Goal: Contribute content

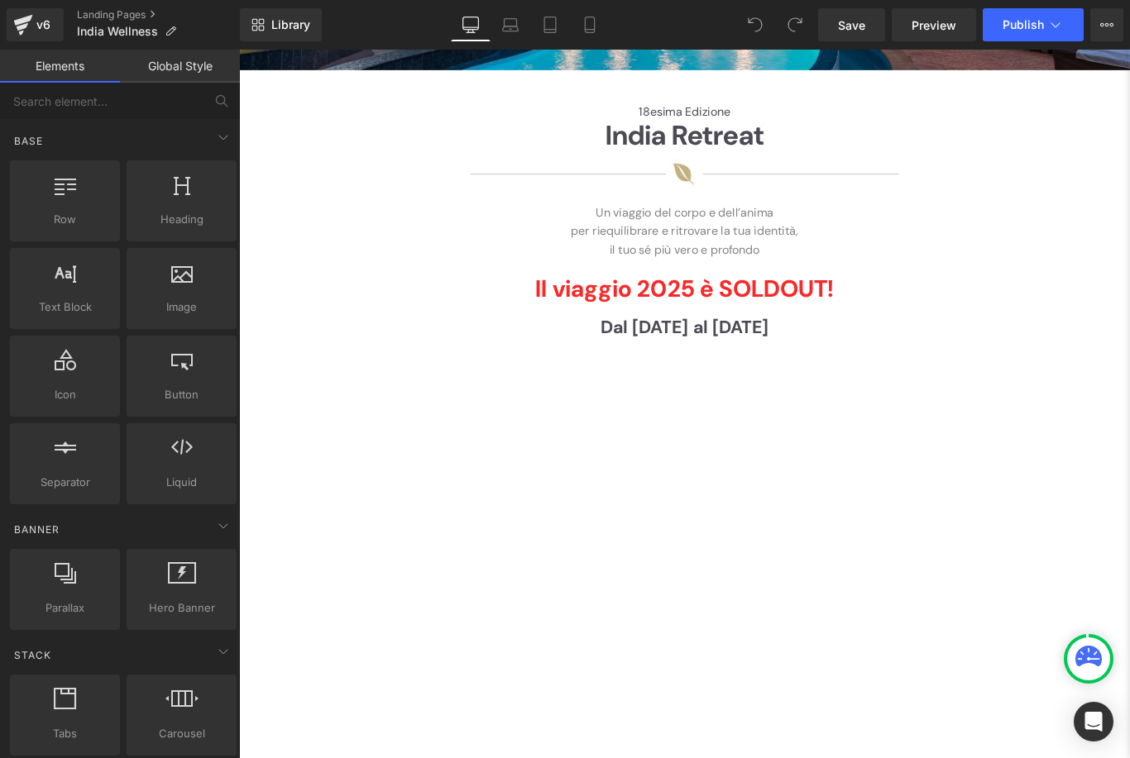
scroll to position [470, 0]
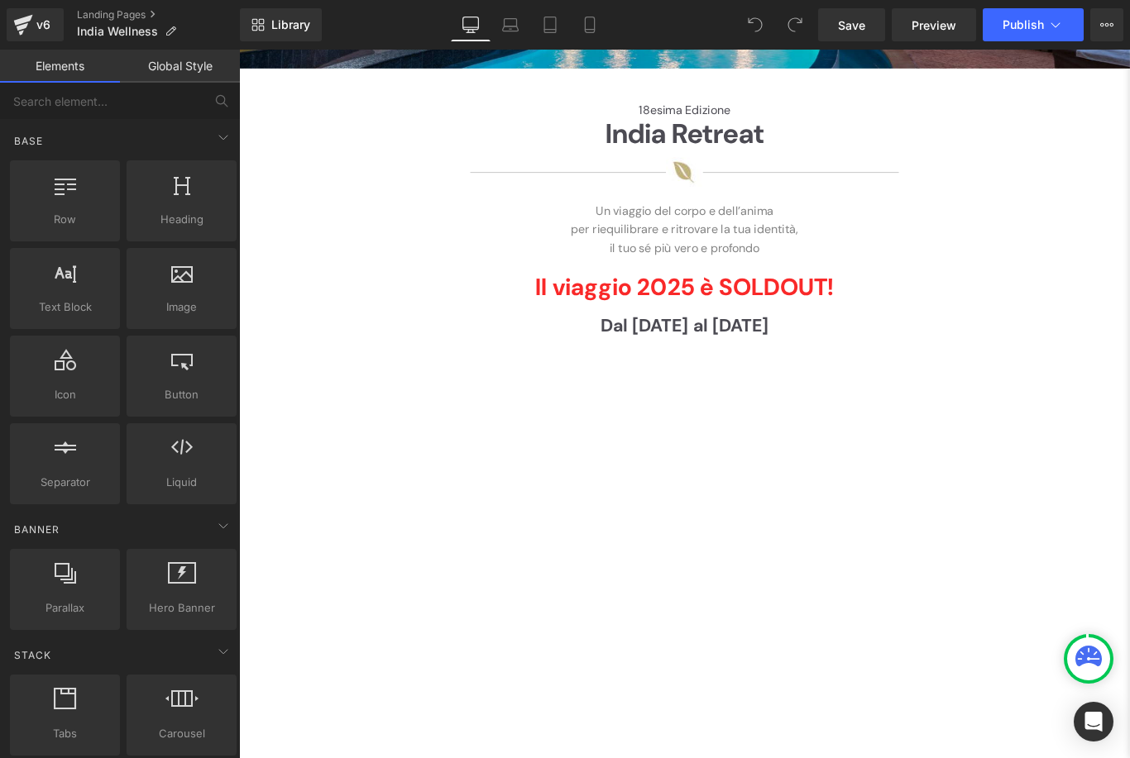
click at [712, 110] on div "18esima Edizione Heading" at bounding box center [739, 118] width 943 height 16
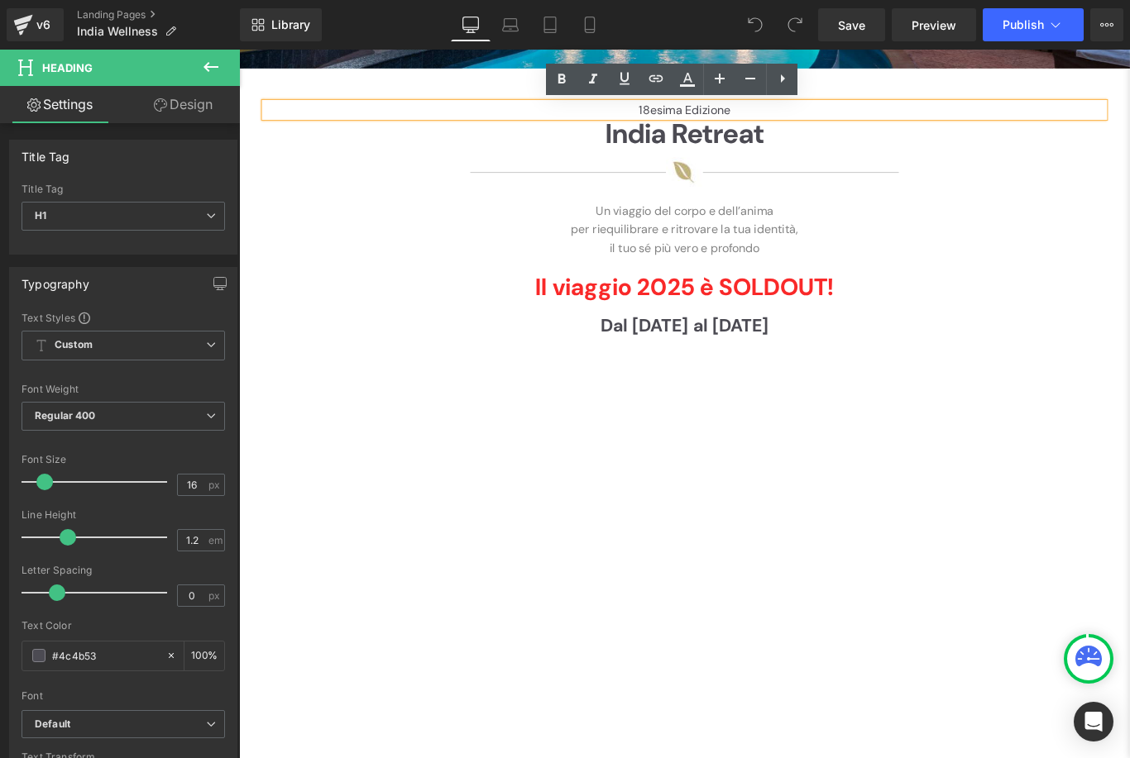
click at [713, 124] on h1 "18esima Edizione" at bounding box center [739, 118] width 943 height 16
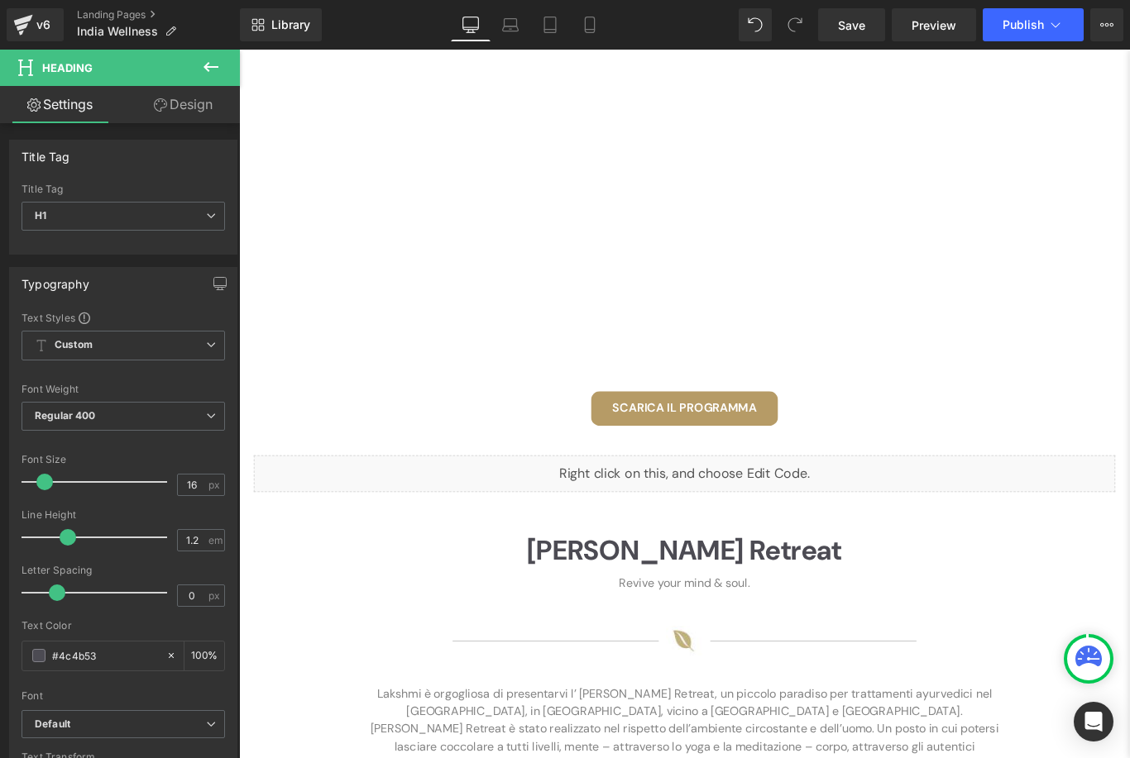
scroll to position [1002, 0]
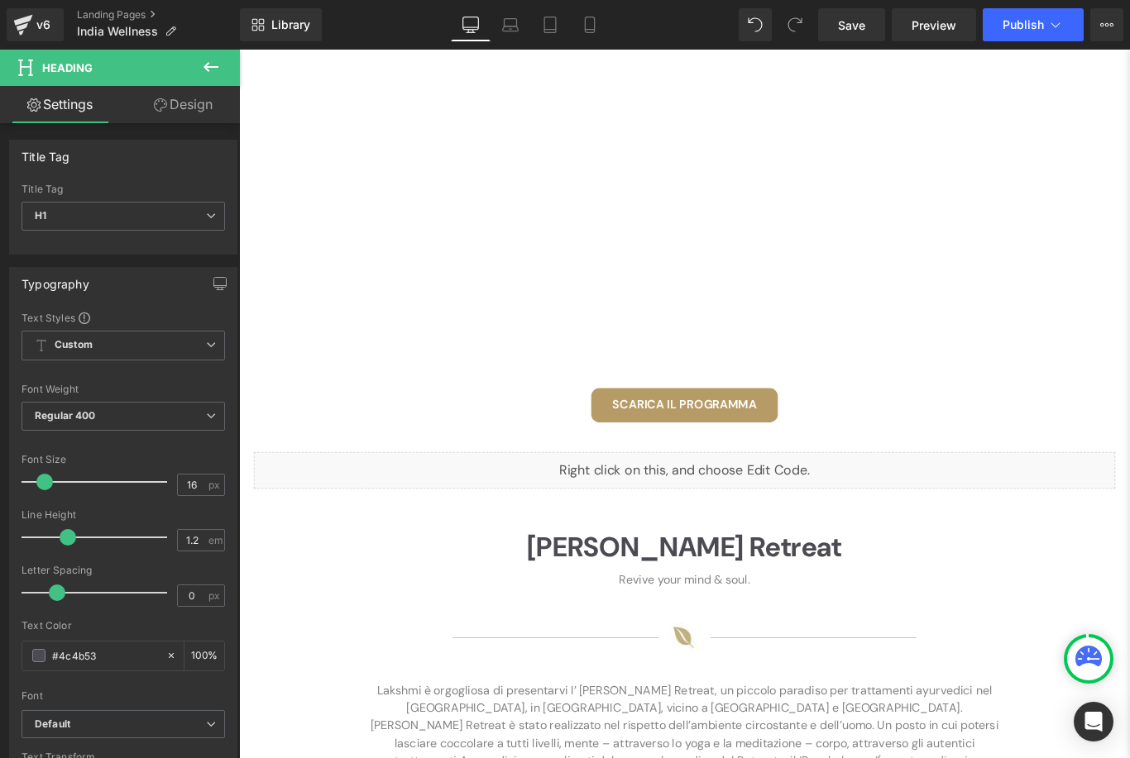
click at [806, 449] on span "SCARICA IL PROGRAMMA" at bounding box center [739, 448] width 162 height 17
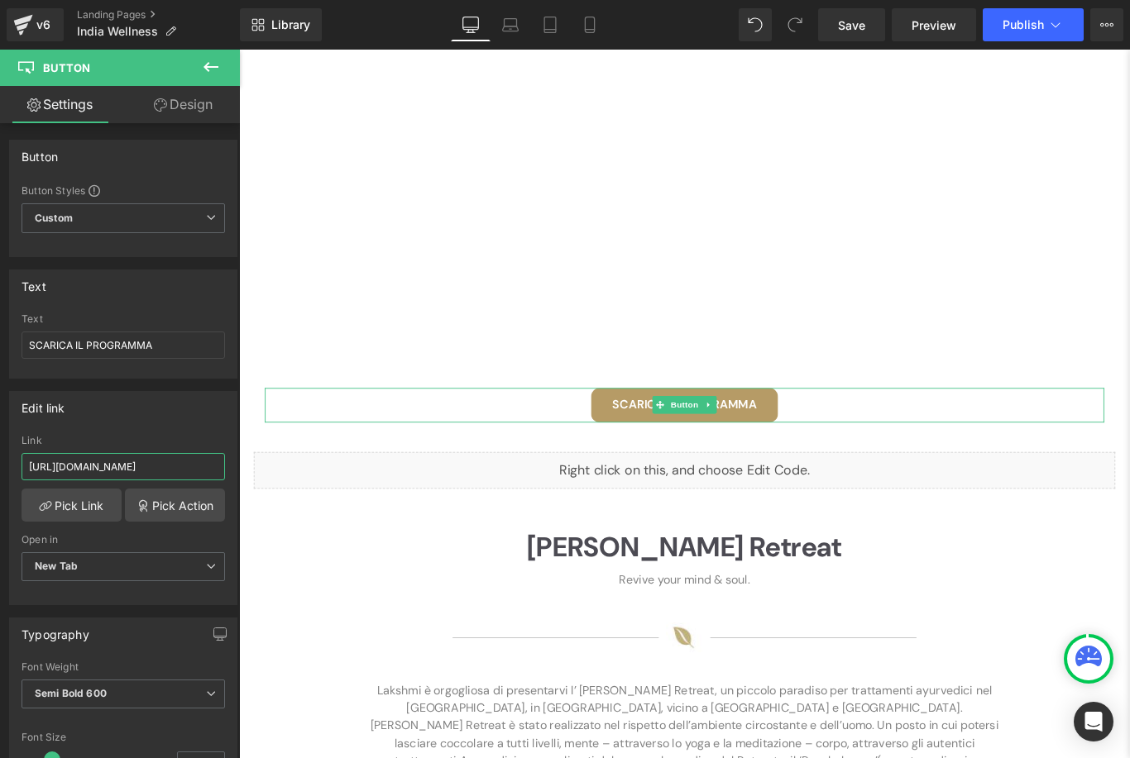
click at [148, 475] on input "[URL][DOMAIN_NAME]" at bounding box center [123, 466] width 203 height 27
click at [162, 468] on input "[URL][DOMAIN_NAME]" at bounding box center [123, 466] width 203 height 27
click at [126, 470] on input "[URL][DOMAIN_NAME]" at bounding box center [123, 466] width 203 height 27
paste input "6_ITA.pdf?v=1756371029"
type input "[URL][DOMAIN_NAME]"
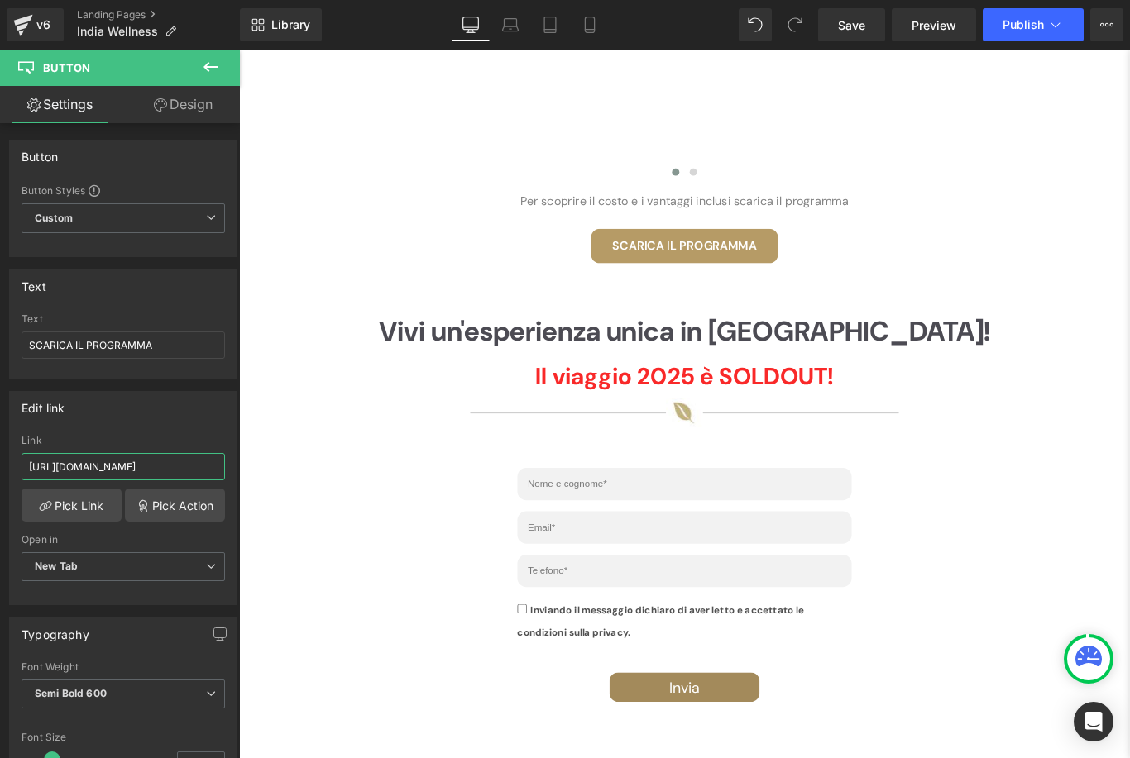
scroll to position [2368, 0]
click at [796, 267] on span "SCARICA IL PROGRAMMA" at bounding box center [739, 268] width 162 height 17
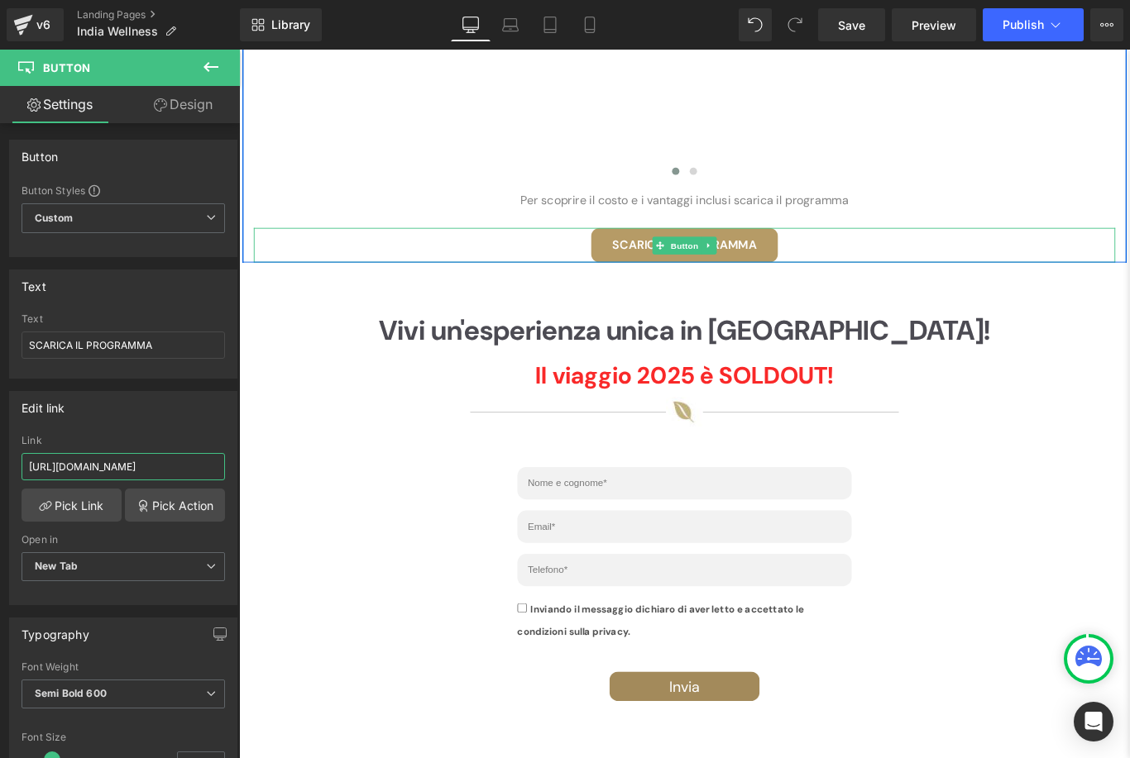
click at [171, 475] on input "[URL][DOMAIN_NAME]" at bounding box center [123, 466] width 203 height 27
click at [172, 471] on input "[URL][DOMAIN_NAME]" at bounding box center [123, 466] width 203 height 27
click at [181, 470] on input "[URL][DOMAIN_NAME]" at bounding box center [123, 466] width 203 height 27
paste input "6_ITA.pdf?v=1756371029"
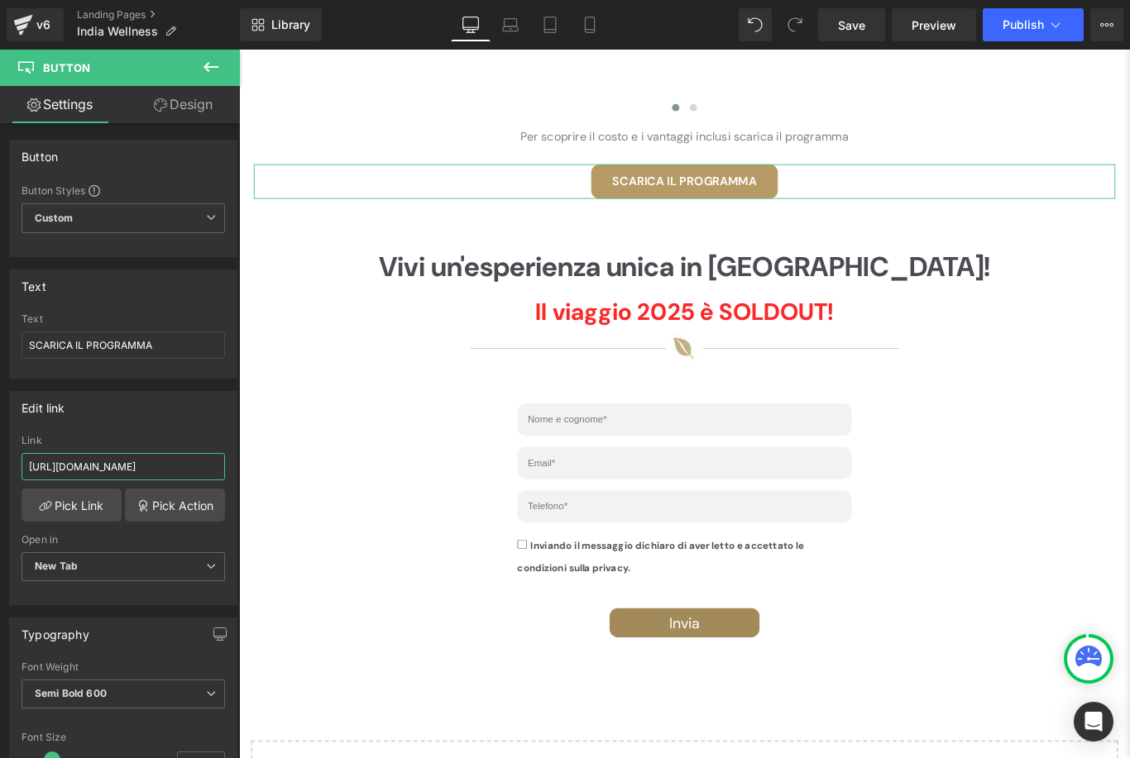
scroll to position [2419, 0]
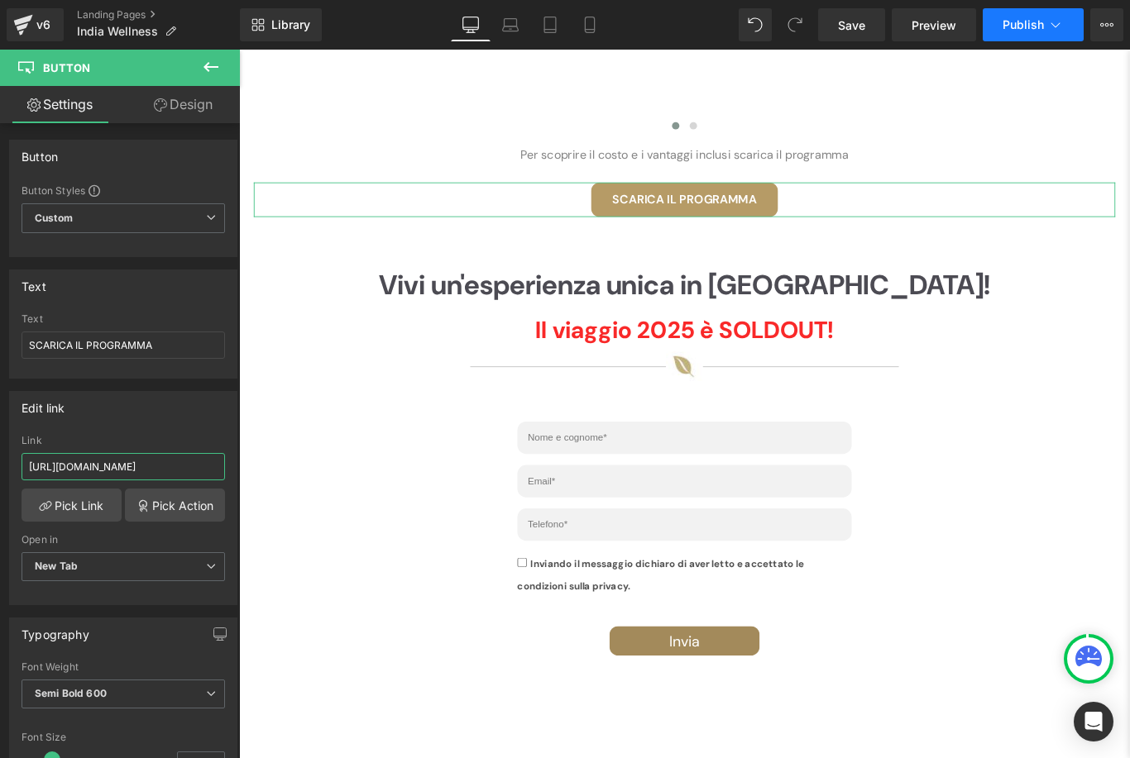
type input "[URL][DOMAIN_NAME]"
click at [1015, 21] on span "Publish" at bounding box center [1022, 24] width 41 height 13
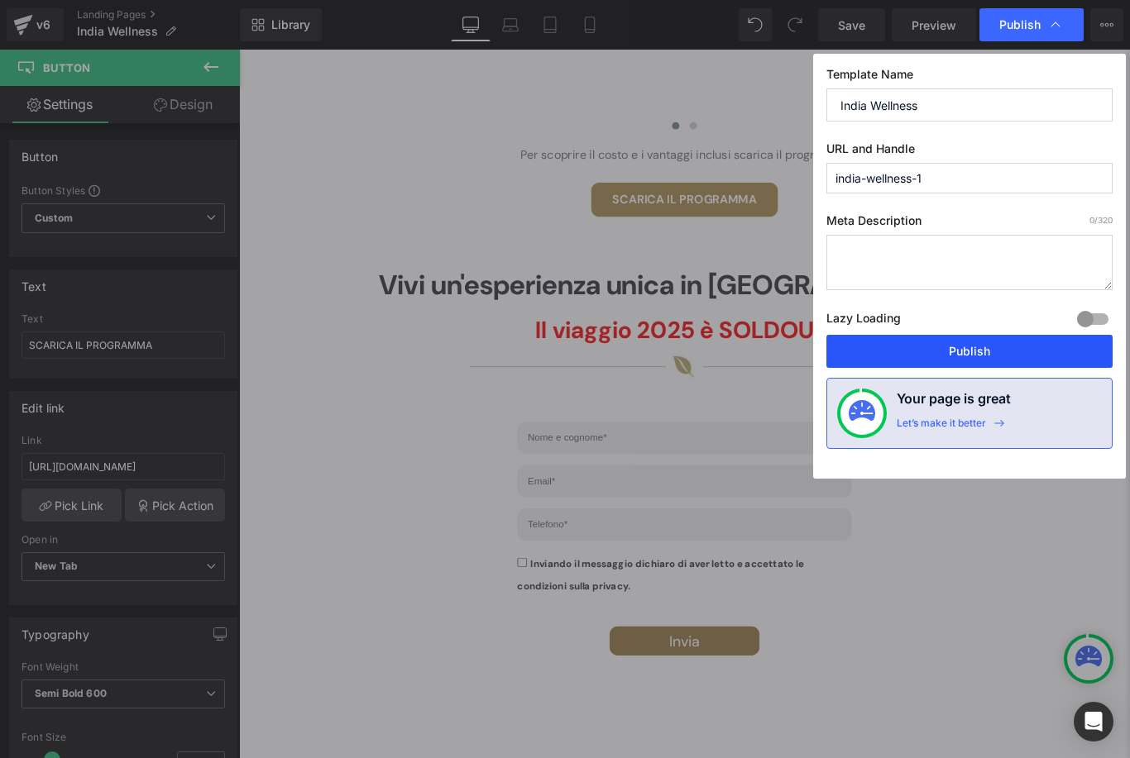
click at [0, 0] on button "Publish" at bounding box center [0, 0] width 0 height 0
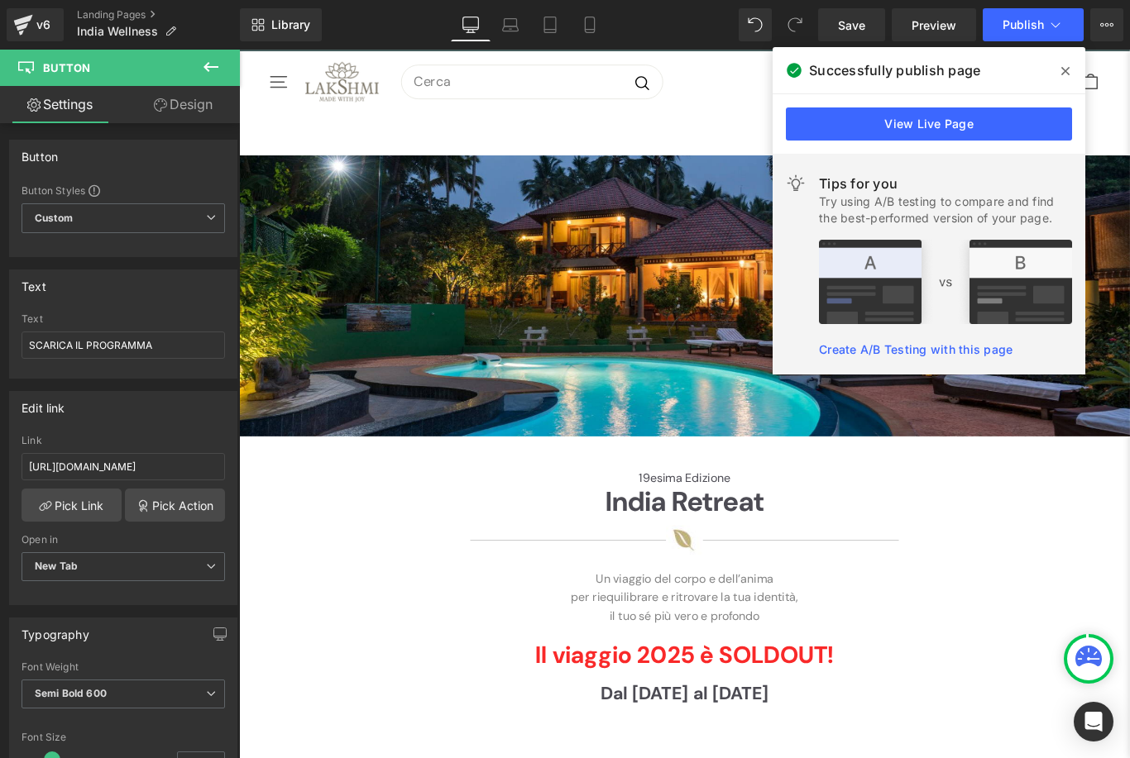
scroll to position [45, 0]
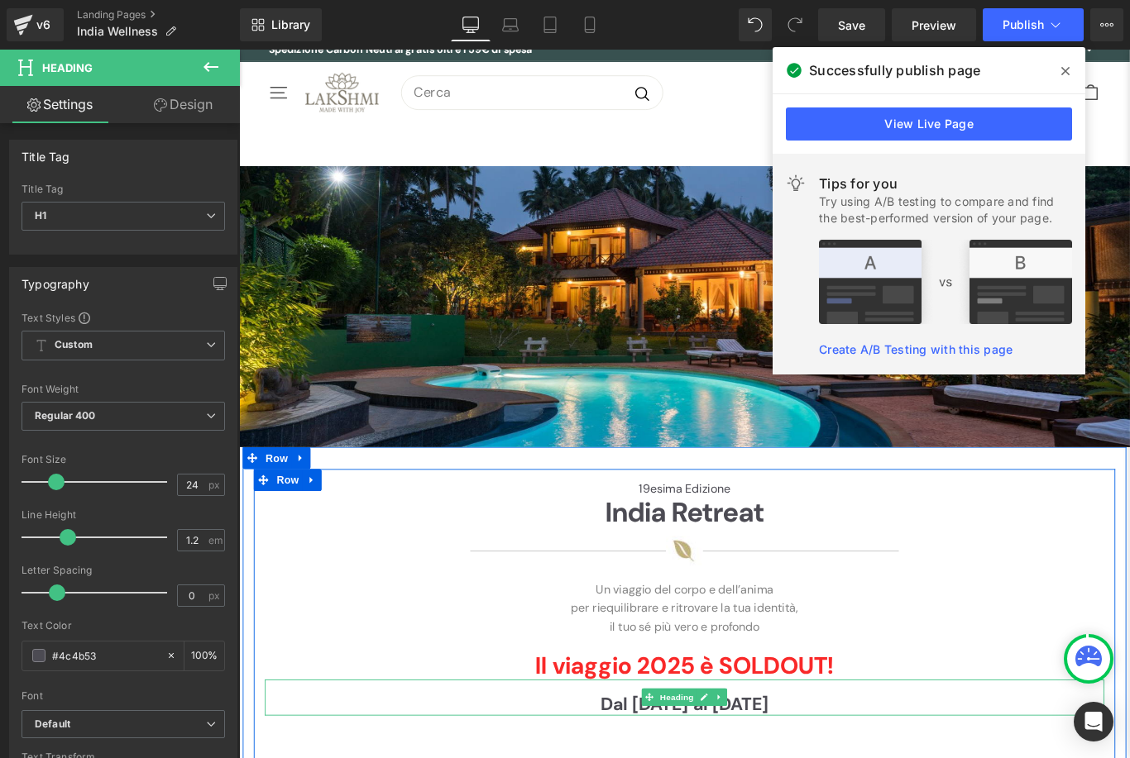
click at [606, 691] on div "Rendering Content" at bounding box center [565, 693] width 102 height 18
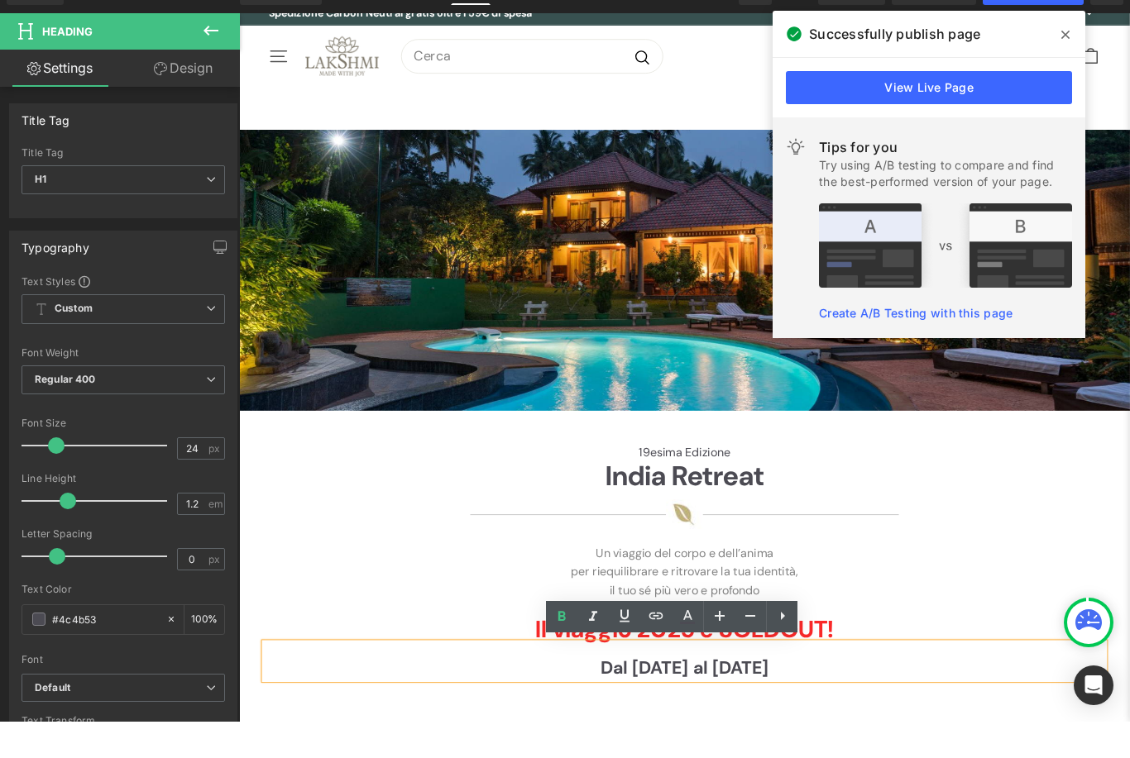
paste div
click at [634, 749] on h1 "[DATE] al [DATE]" at bounding box center [739, 750] width 943 height 24
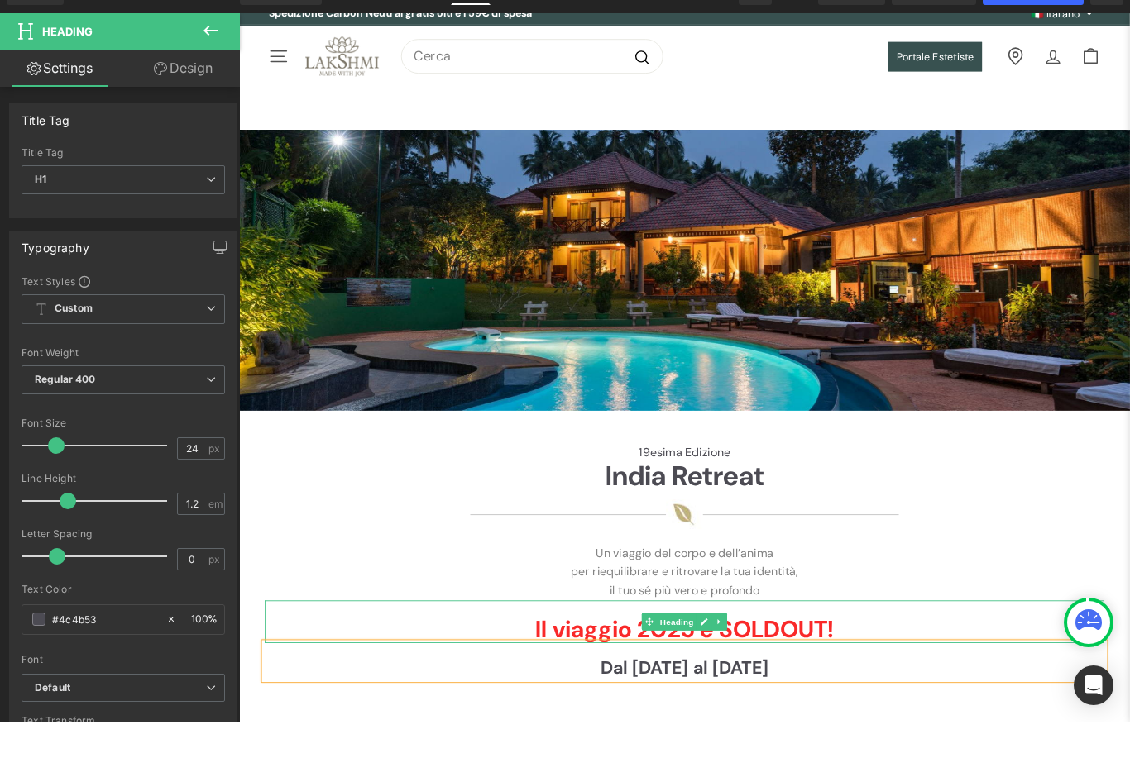
click at [818, 697] on strong "Il viaggio 2025 è SOLDOUT!" at bounding box center [739, 705] width 335 height 35
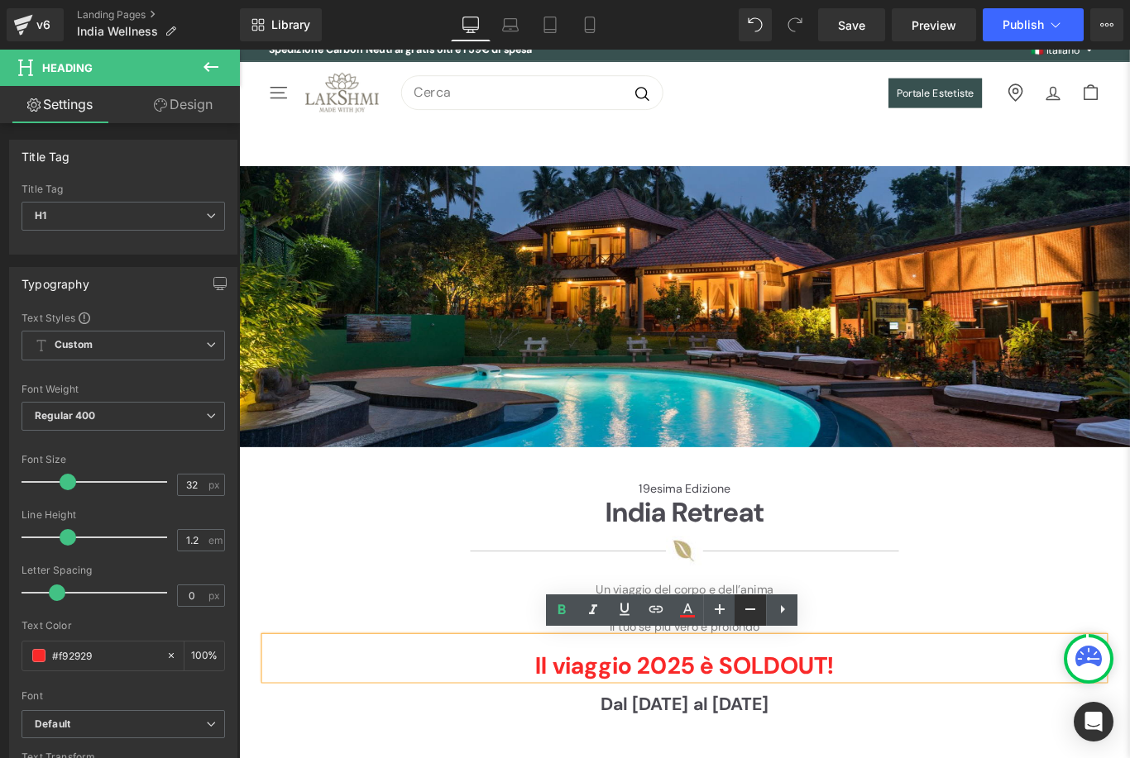
click at [753, 610] on icon at bounding box center [750, 610] width 10 height 2
click at [752, 610] on icon at bounding box center [750, 610] width 10 height 2
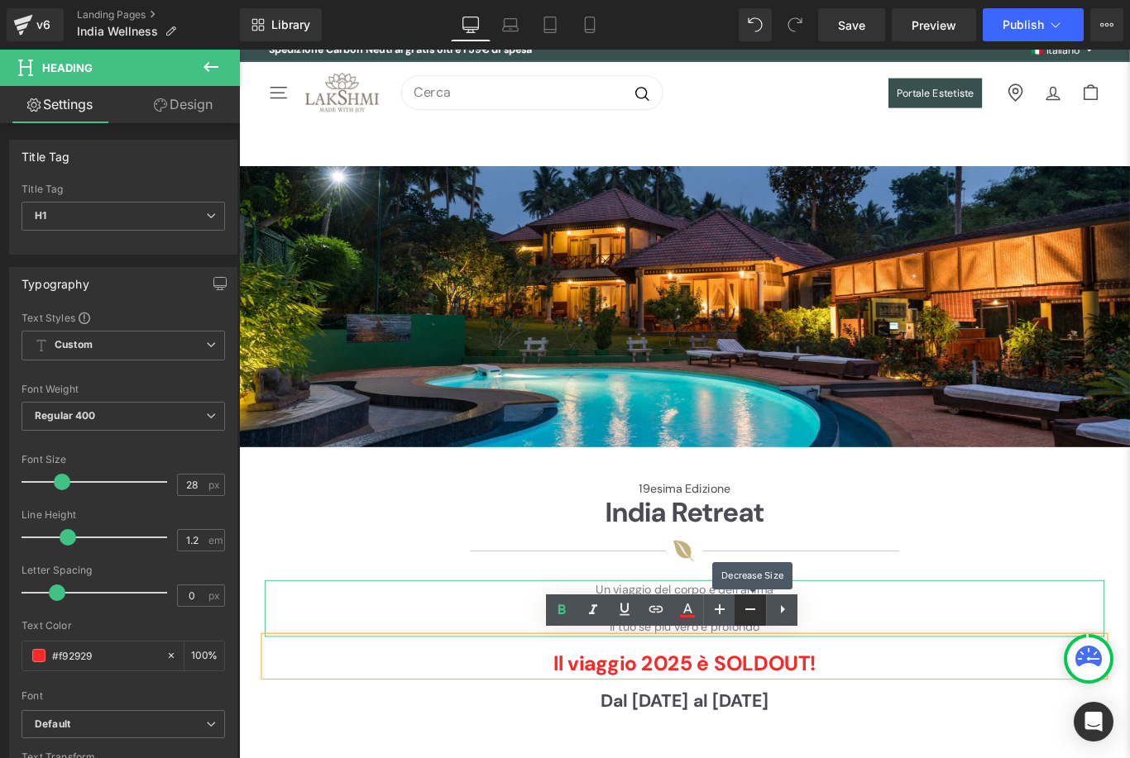
click at [749, 610] on icon at bounding box center [750, 610] width 10 height 2
click at [749, 609] on icon at bounding box center [750, 610] width 20 height 20
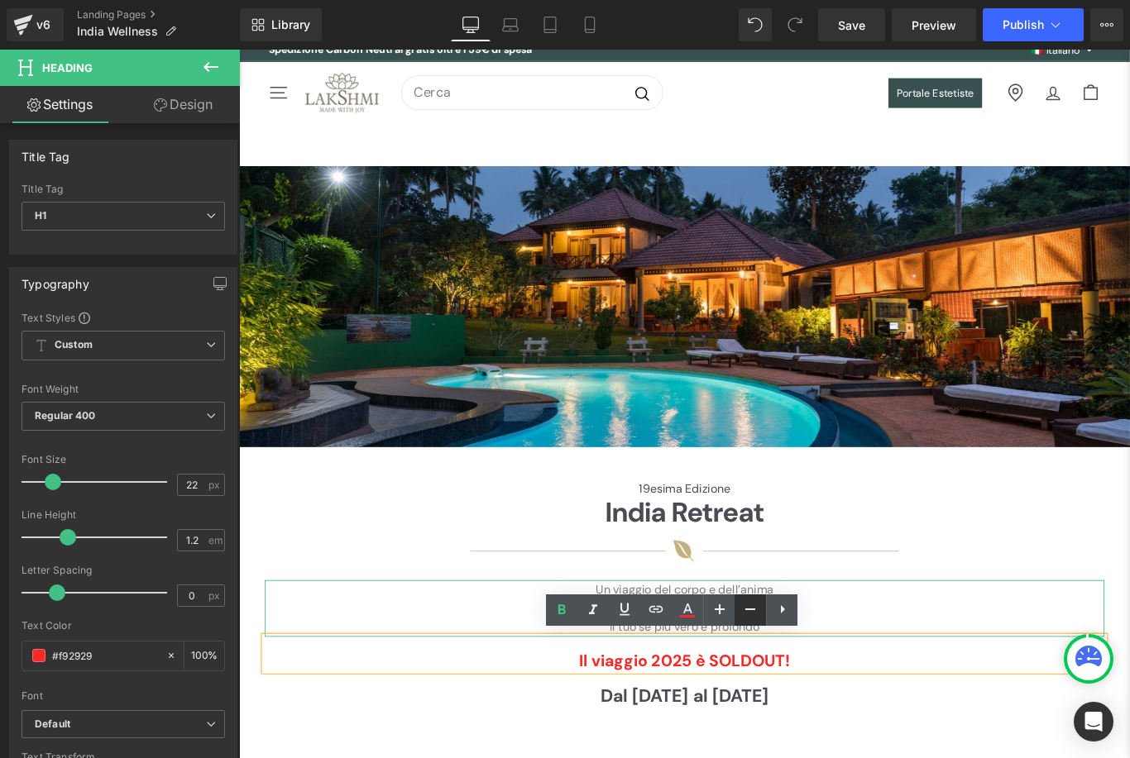
click at [752, 614] on icon at bounding box center [750, 610] width 20 height 20
click at [750, 608] on icon at bounding box center [750, 610] width 20 height 20
click at [750, 607] on icon at bounding box center [750, 610] width 20 height 20
click at [754, 610] on icon at bounding box center [750, 610] width 10 height 2
click at [754, 609] on icon at bounding box center [750, 610] width 20 height 20
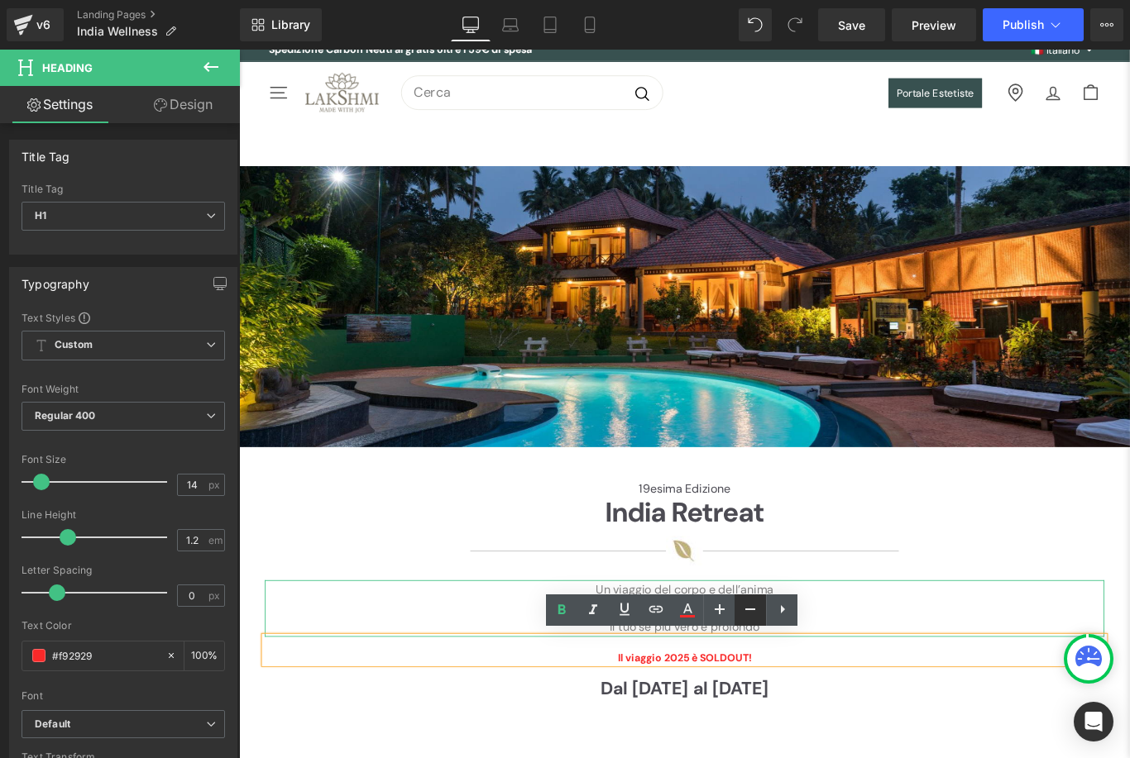
type input "12"
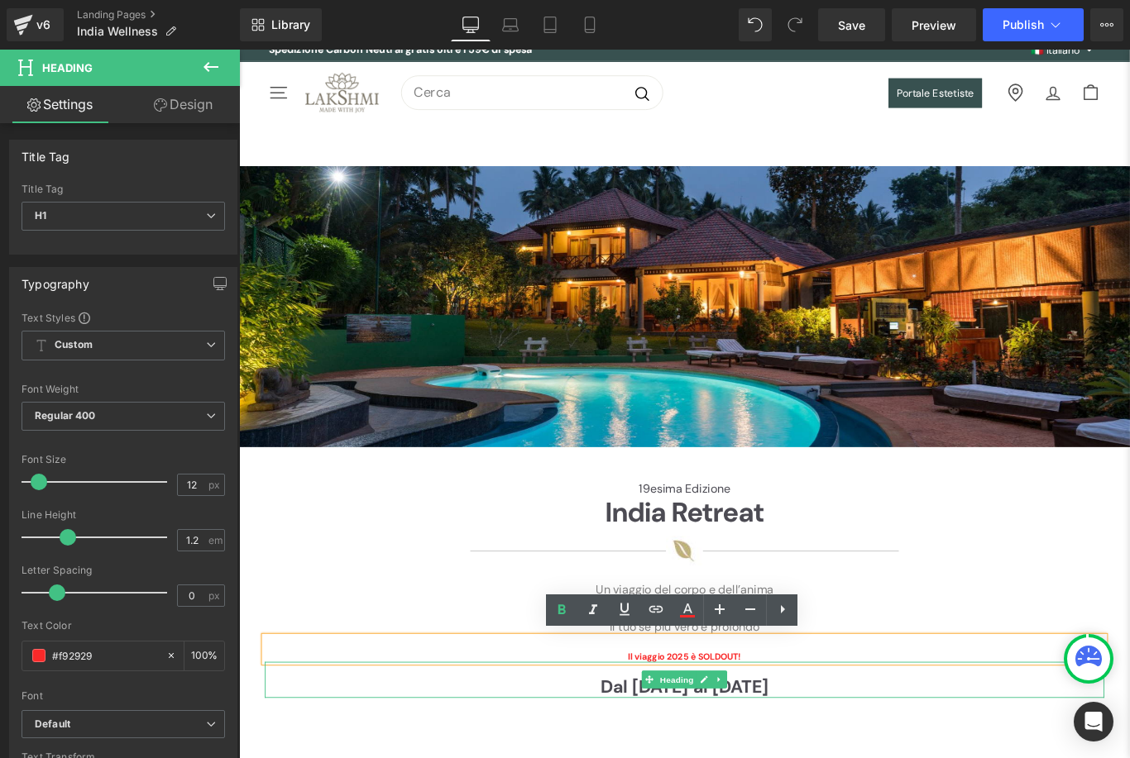
click at [913, 758] on h1 "Dal [DATE] al [DATE]" at bounding box center [739, 766] width 943 height 24
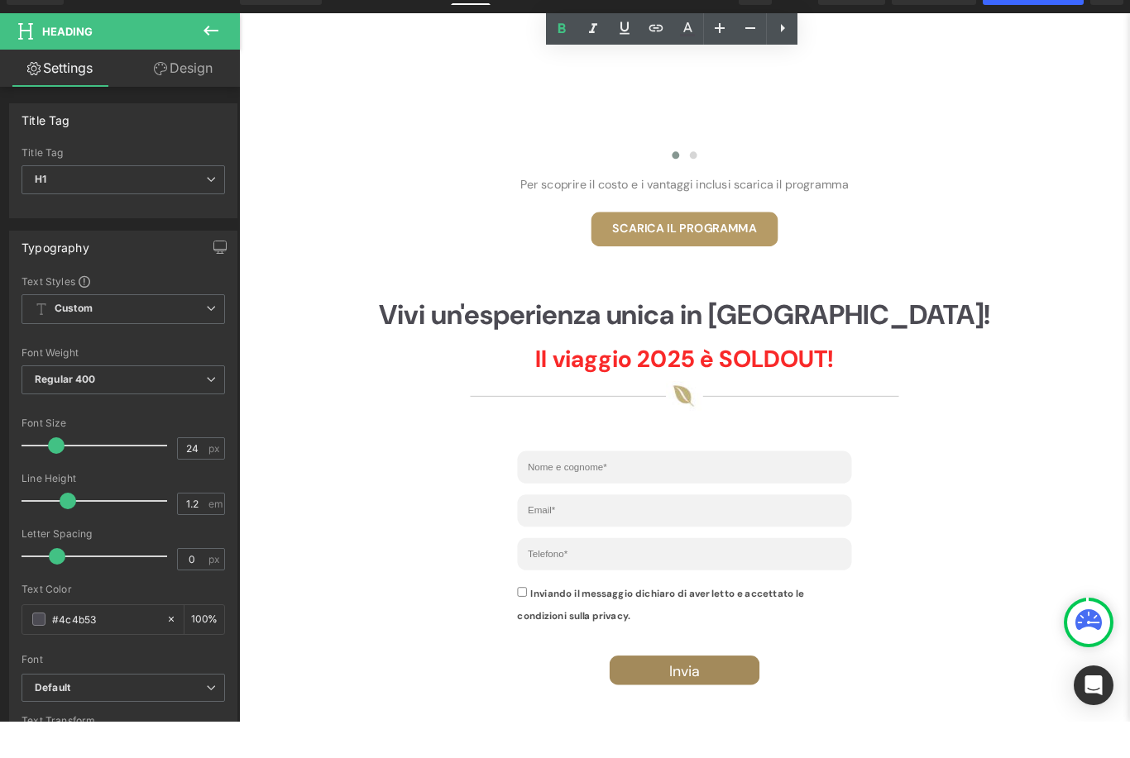
scroll to position [2350, 0]
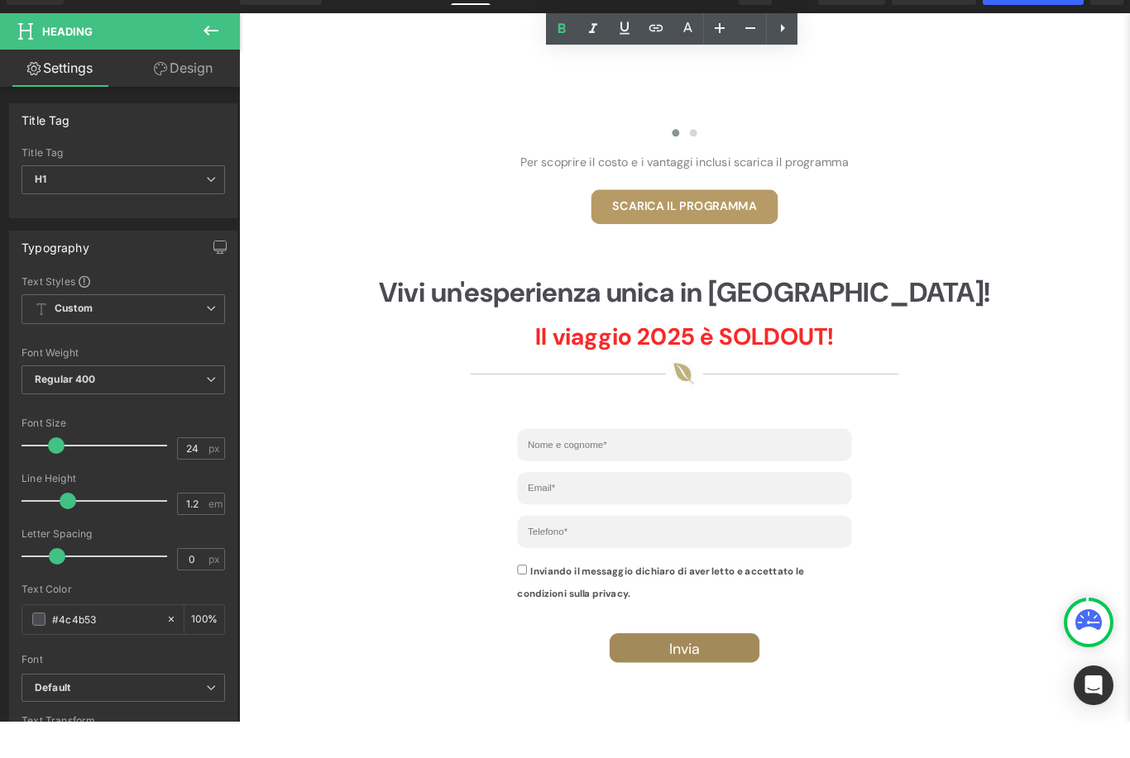
click at [901, 372] on strong "Il viaggio 2025 è SOLDOUT!" at bounding box center [739, 377] width 335 height 35
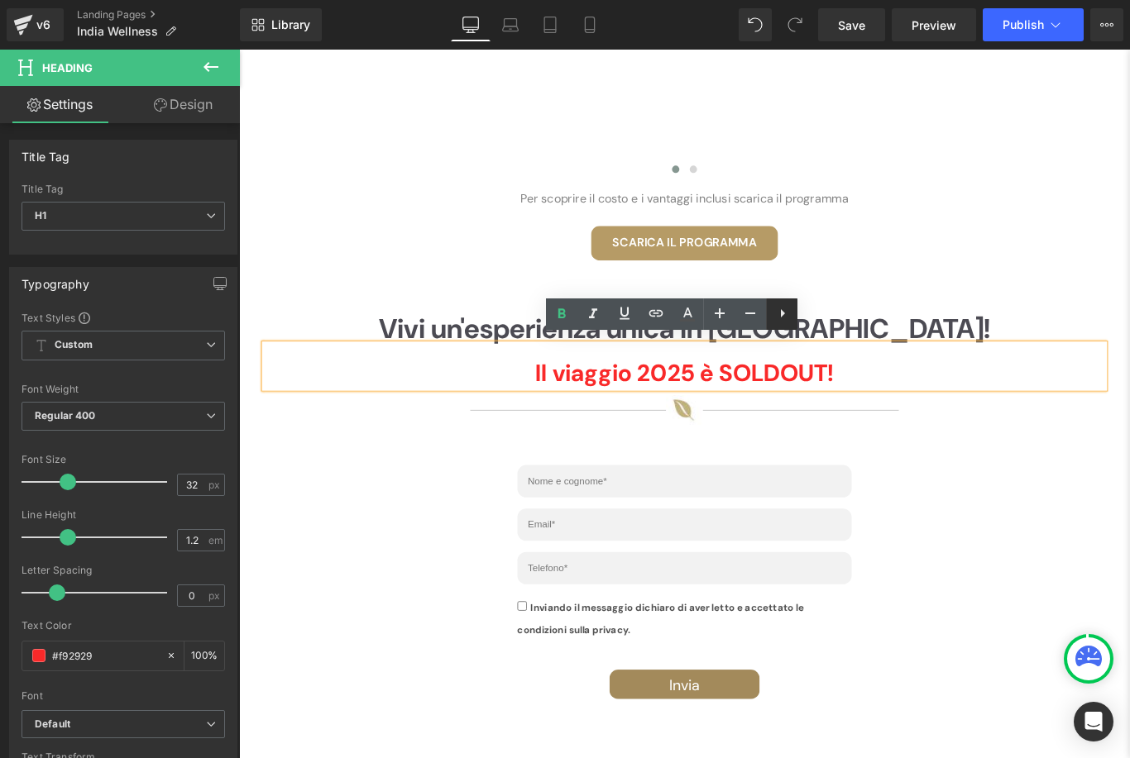
click at [792, 320] on icon at bounding box center [783, 314] width 20 height 20
click at [931, 398] on h1 "Il viaggio 2025 è SOLDOUT!" at bounding box center [739, 413] width 943 height 31
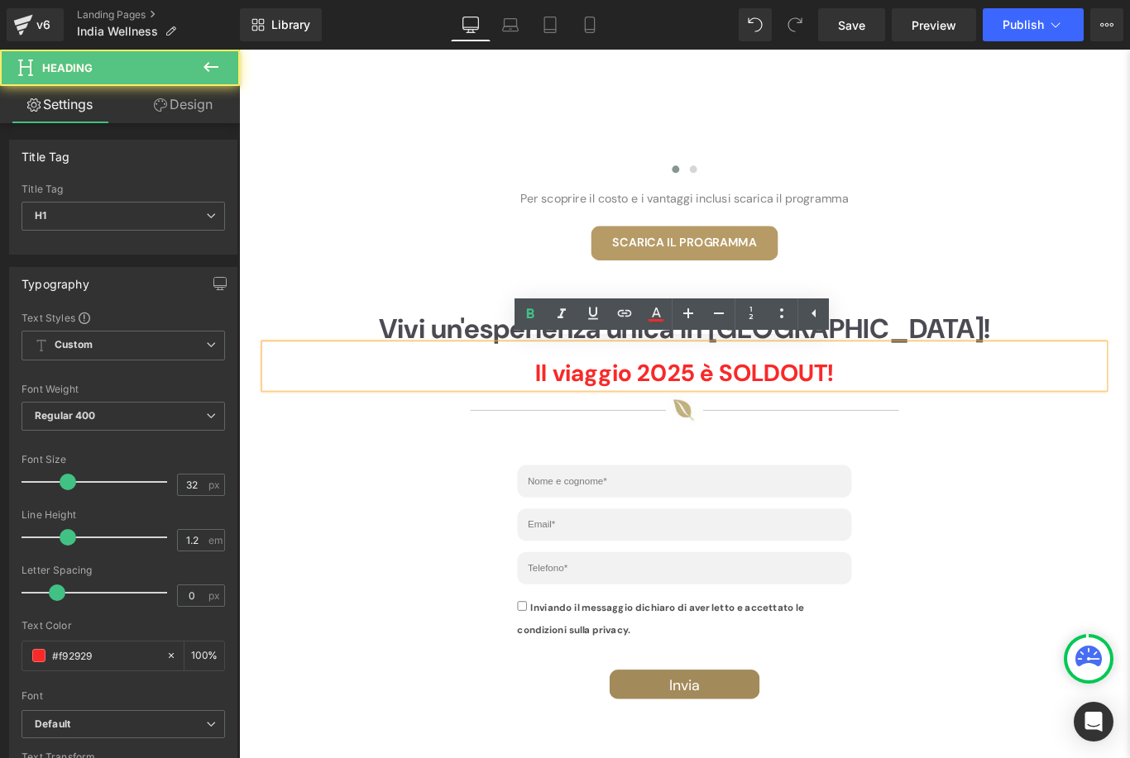
click at [1068, 402] on h1 "Il viaggio 2025 è SOLDOUT!" at bounding box center [739, 413] width 943 height 31
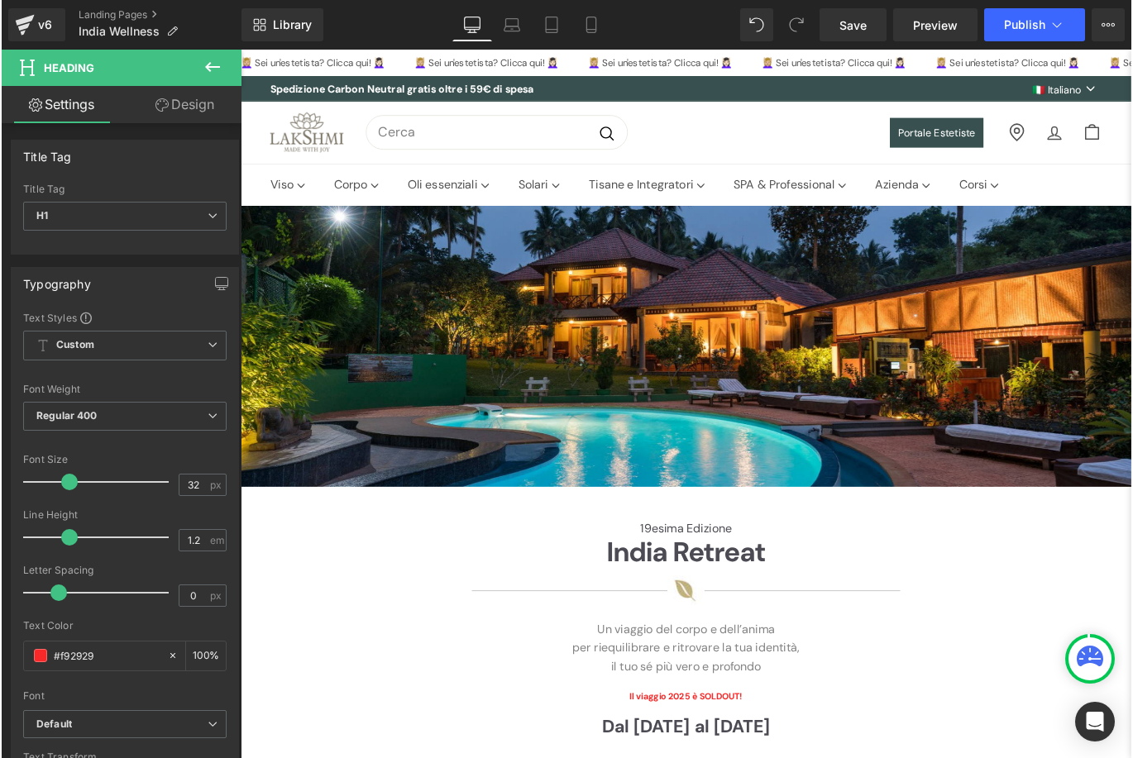
scroll to position [0, 0]
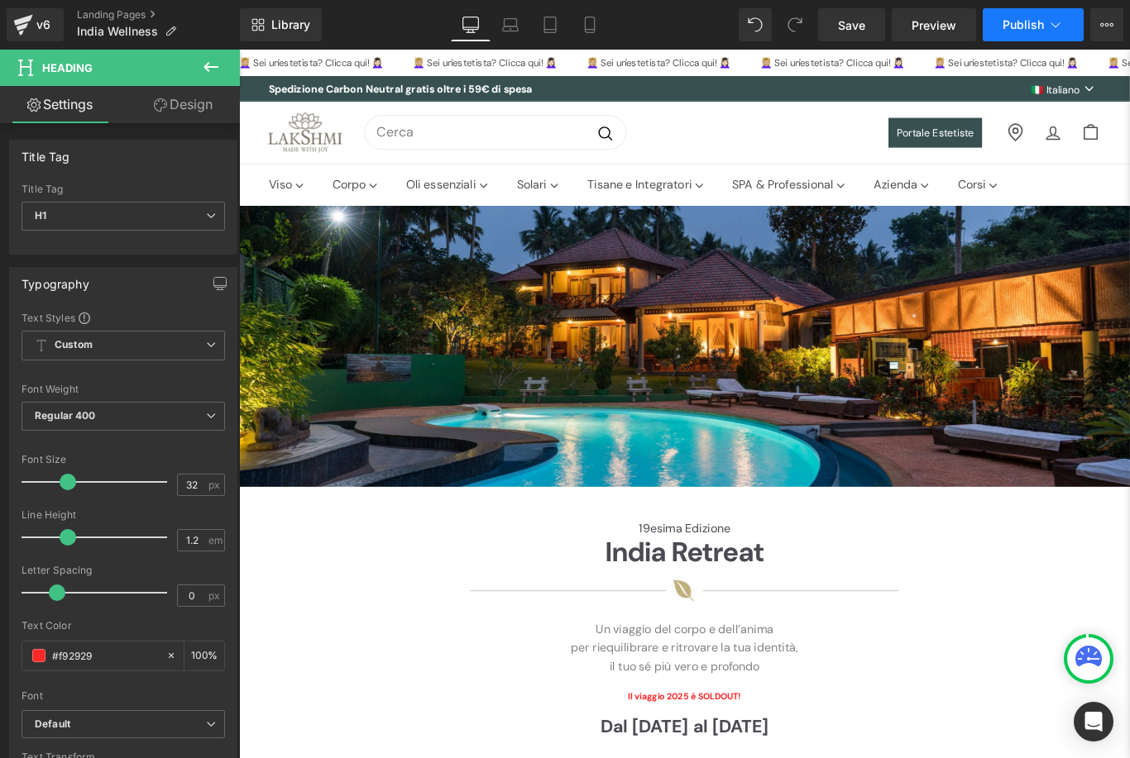
click at [1005, 21] on span "Publish" at bounding box center [1022, 24] width 41 height 13
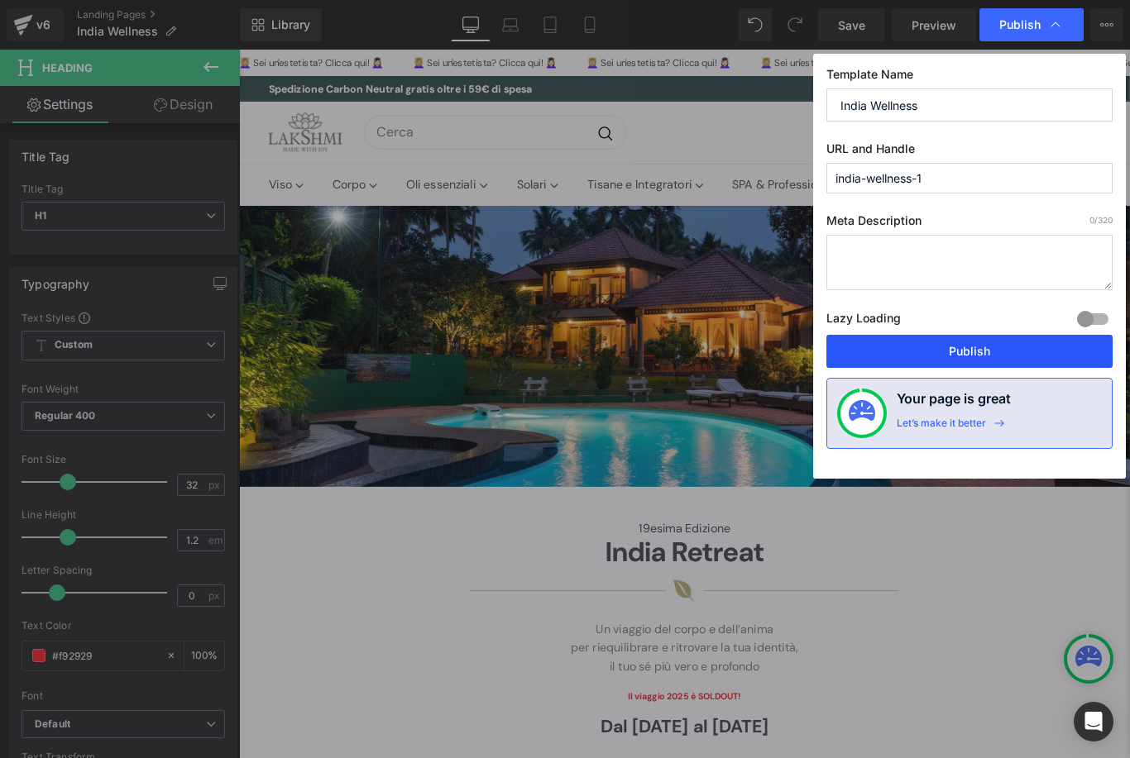
click at [988, 348] on button "Publish" at bounding box center [969, 351] width 286 height 33
